Goal: Information Seeking & Learning: Learn about a topic

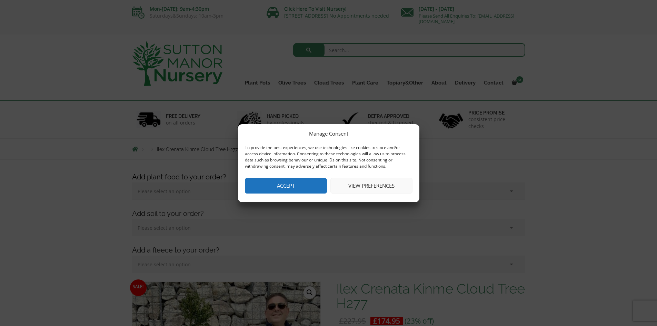
click at [308, 189] on button "Accept" at bounding box center [286, 186] width 82 height 16
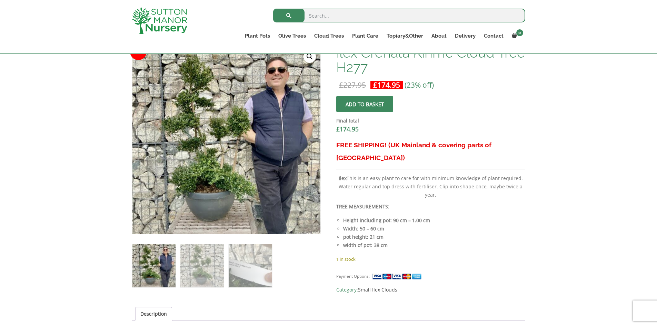
scroll to position [276, 0]
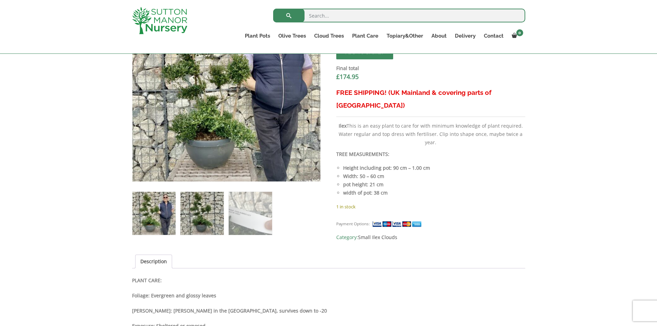
click at [206, 220] on img at bounding box center [201, 213] width 43 height 43
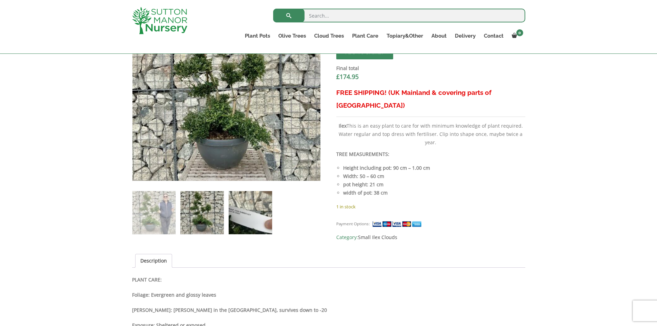
click at [261, 220] on img at bounding box center [250, 212] width 43 height 43
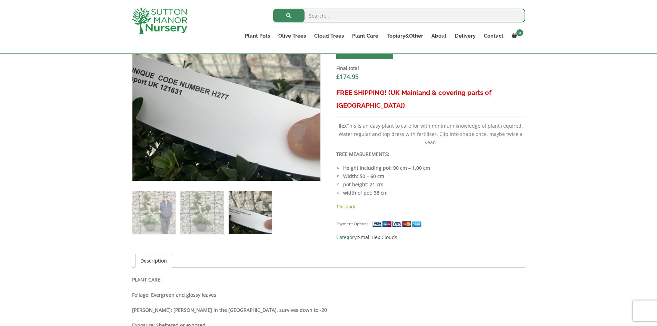
scroll to position [103, 0]
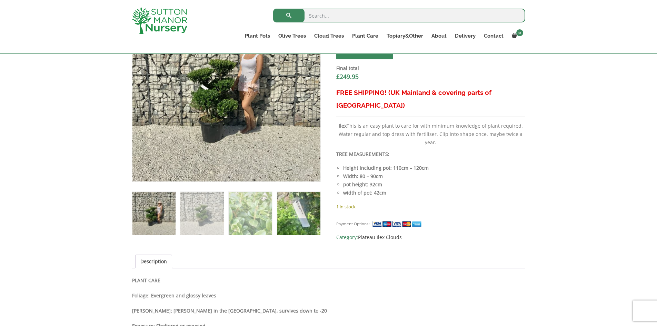
scroll to position [207, 0]
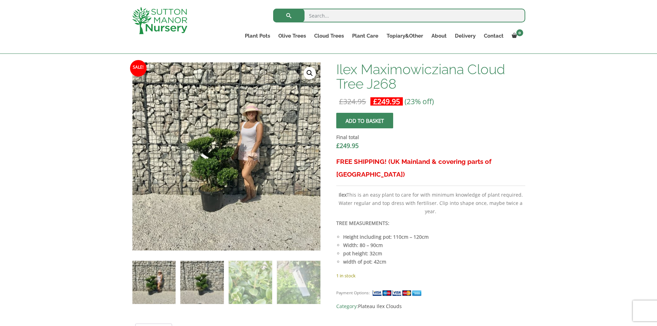
click at [190, 287] on img at bounding box center [201, 282] width 43 height 43
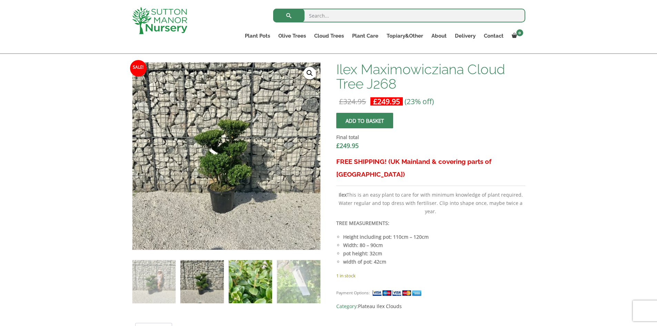
click at [236, 279] on img at bounding box center [250, 281] width 43 height 43
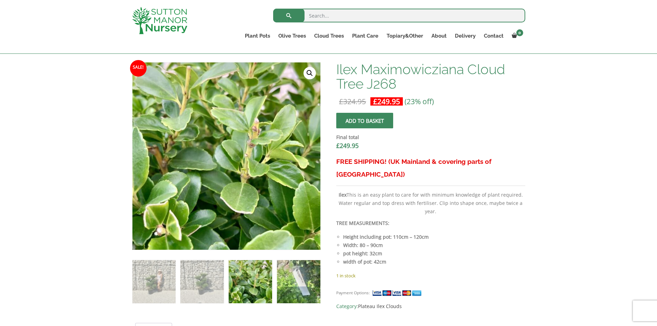
click at [289, 279] on img at bounding box center [298, 281] width 43 height 43
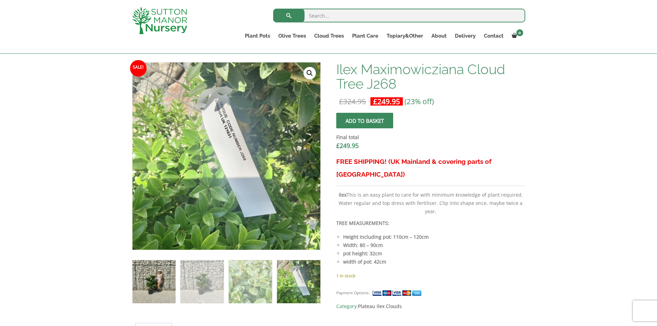
click at [159, 282] on img at bounding box center [153, 281] width 43 height 43
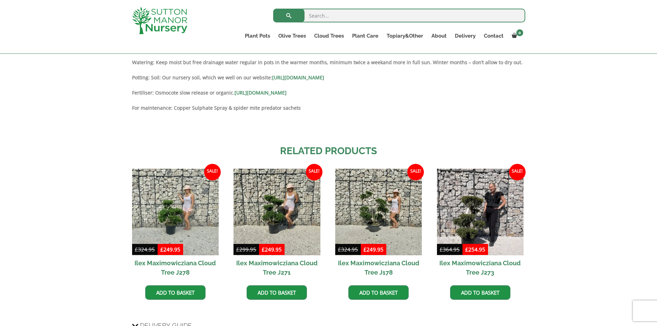
scroll to position [655, 0]
